Goal: Task Accomplishment & Management: Manage account settings

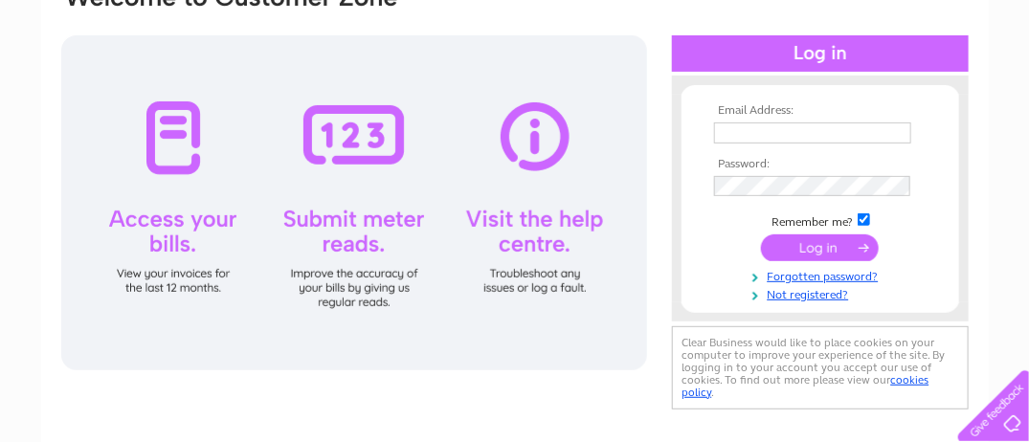
scroll to position [191, 0]
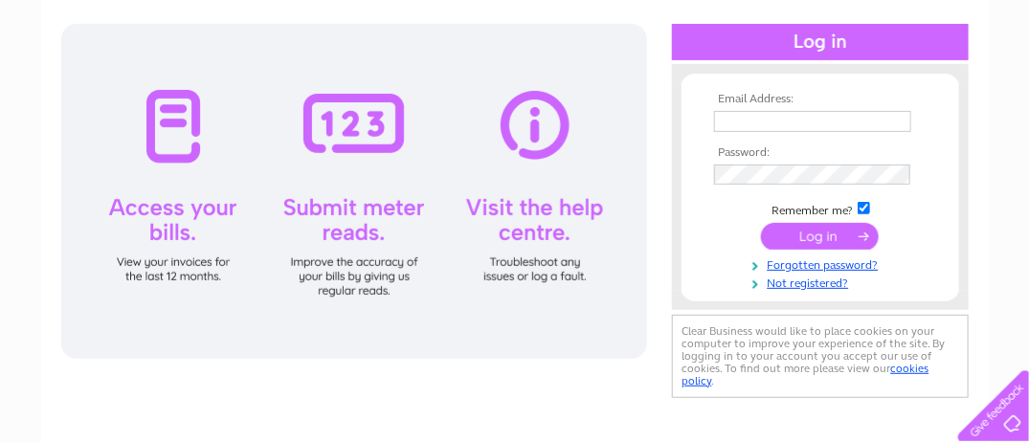
type input "[EMAIL_ADDRESS][DOMAIN_NAME]"
click at [833, 232] on input "submit" at bounding box center [820, 236] width 118 height 27
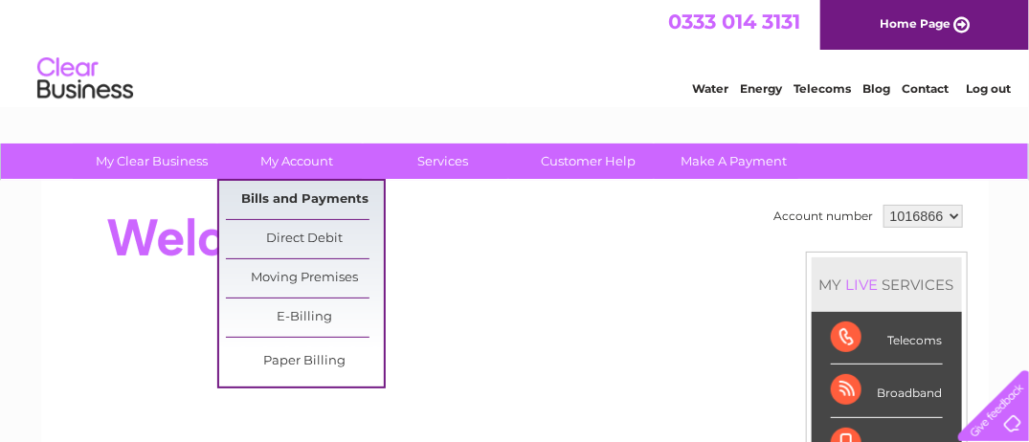
click at [287, 195] on link "Bills and Payments" at bounding box center [305, 200] width 158 height 38
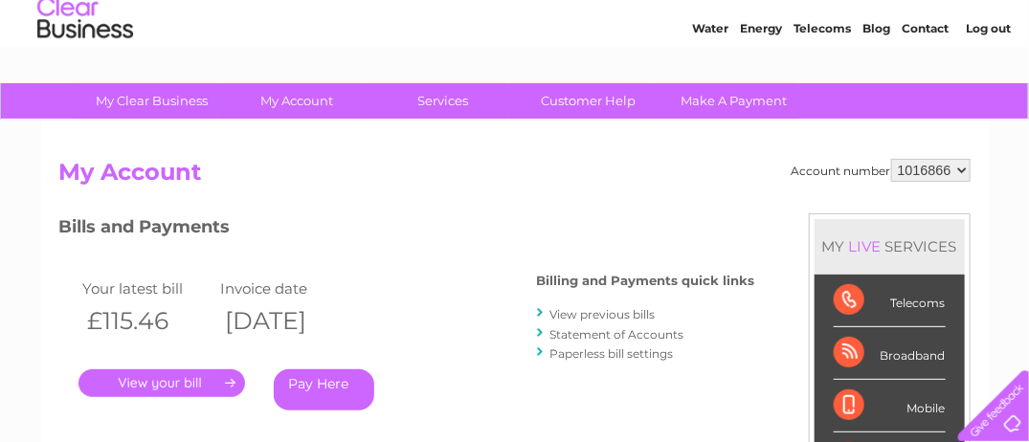
scroll to position [96, 0]
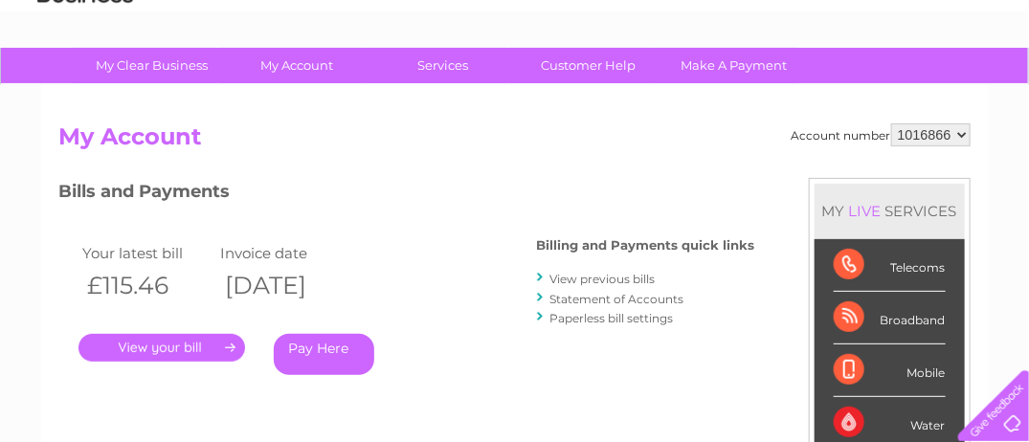
click at [184, 352] on link "." at bounding box center [161, 348] width 167 height 28
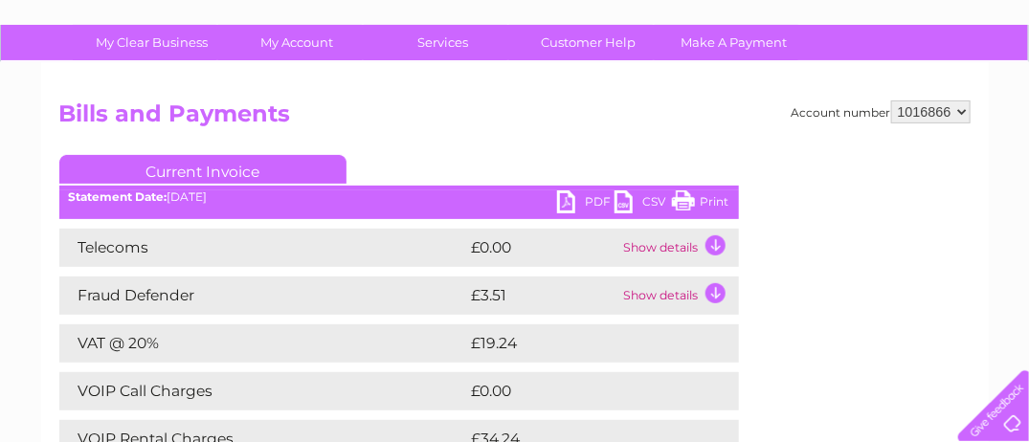
scroll to position [191, 0]
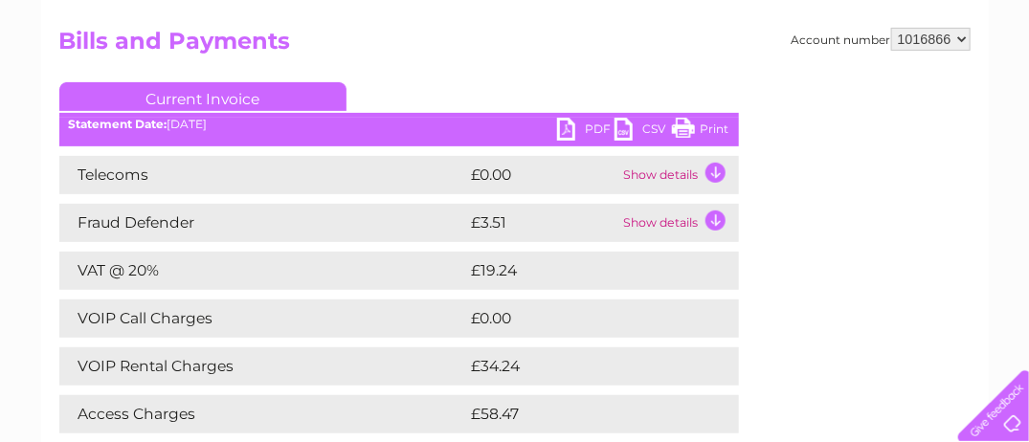
click at [581, 128] on link "PDF" at bounding box center [585, 132] width 57 height 28
